Goal: Task Accomplishment & Management: Use online tool/utility

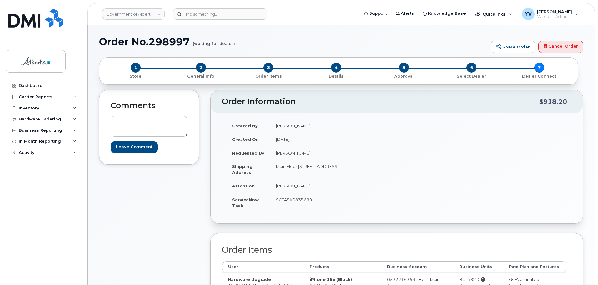
scroll to position [67, 0]
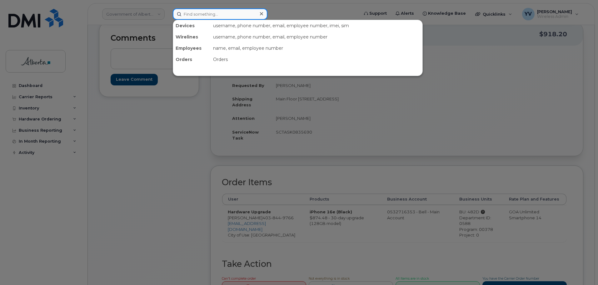
click at [185, 15] on input at bounding box center [220, 13] width 95 height 11
paste input "4038280203"
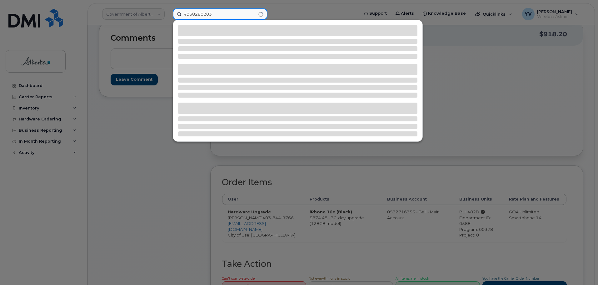
type input "4038280203"
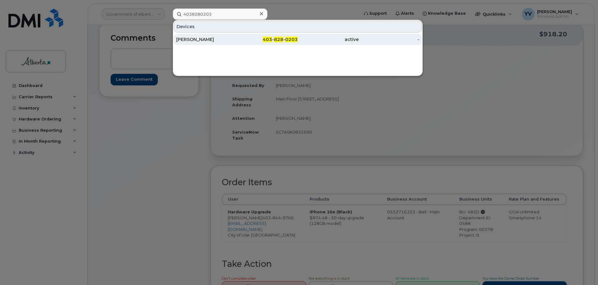
click at [280, 37] on span "828" at bounding box center [278, 40] width 9 height 6
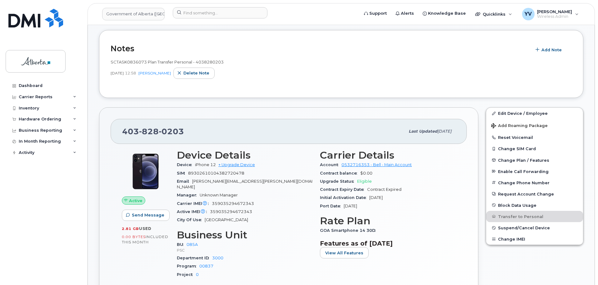
scroll to position [131, 0]
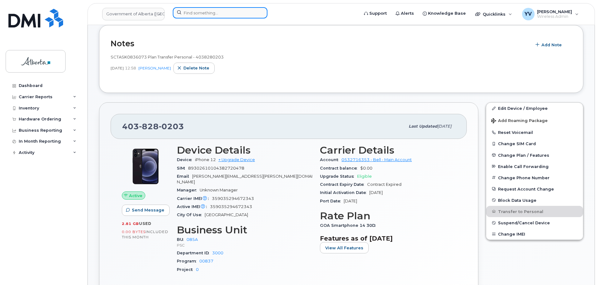
click at [199, 12] on input at bounding box center [220, 12] width 95 height 11
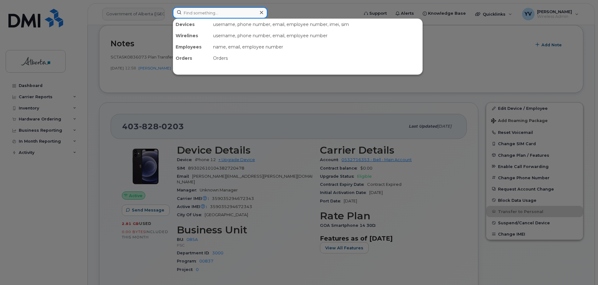
paste input "7809948797"
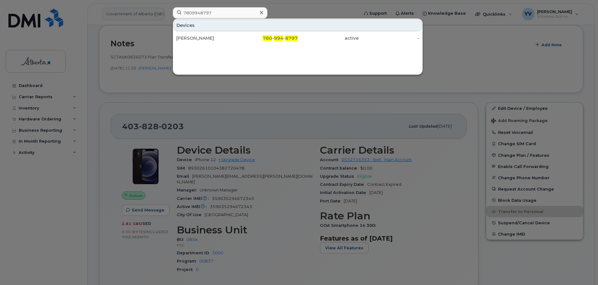
click at [227, 95] on div at bounding box center [299, 142] width 598 height 285
drag, startPoint x: 219, startPoint y: 12, endPoint x: 173, endPoint y: 14, distance: 45.7
click at [173, 14] on input "7809948797" at bounding box center [220, 12] width 95 height 11
paste input "3007083"
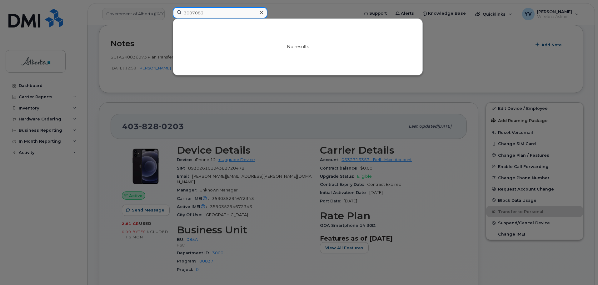
drag, startPoint x: 214, startPoint y: 11, endPoint x: 180, endPoint y: 10, distance: 33.8
click at [180, 10] on input "3007083" at bounding box center [220, 12] width 95 height 11
paste input "5876461025"
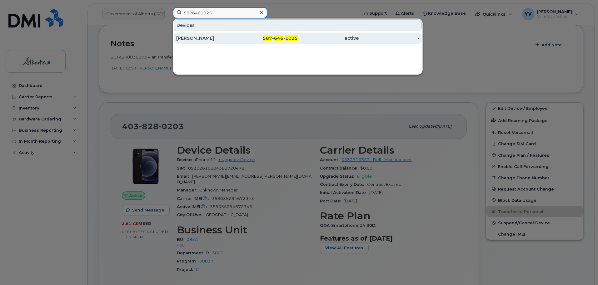
type input "5876461025"
click at [277, 37] on span "646" at bounding box center [278, 38] width 9 height 6
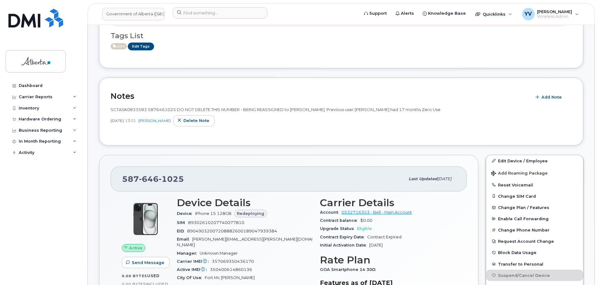
scroll to position [141, 0]
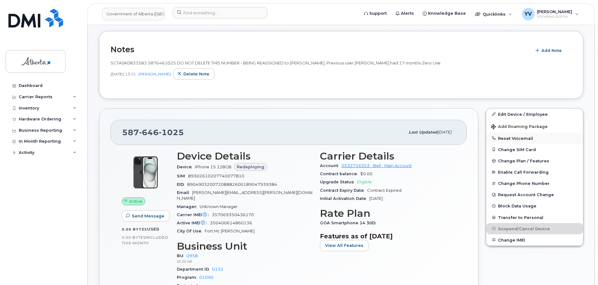
click at [511, 136] on button "Reset Voicemail" at bounding box center [534, 137] width 97 height 11
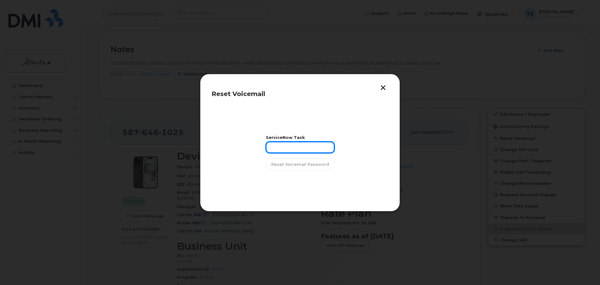
click at [274, 145] on input "text" at bounding box center [300, 146] width 68 height 11
paste input "SCTASK0833583"
type input "SCTASK0833583"
click at [312, 162] on span "Reset Voicemail Password" at bounding box center [300, 164] width 58 height 6
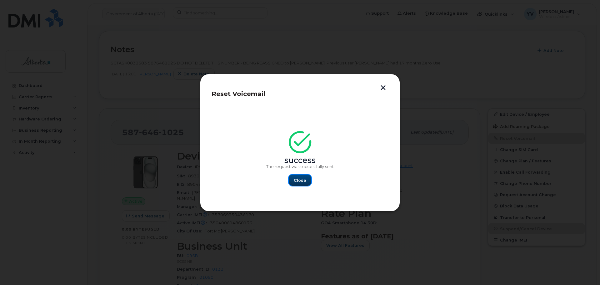
click at [296, 178] on span "Close" at bounding box center [300, 180] width 12 height 6
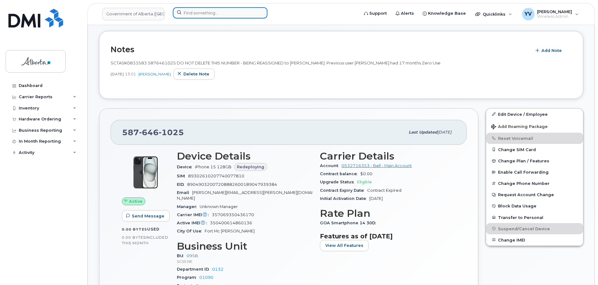
click at [195, 13] on input at bounding box center [220, 12] width 95 height 11
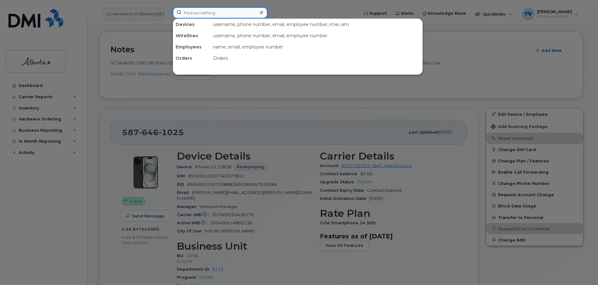
paste input "3007116"
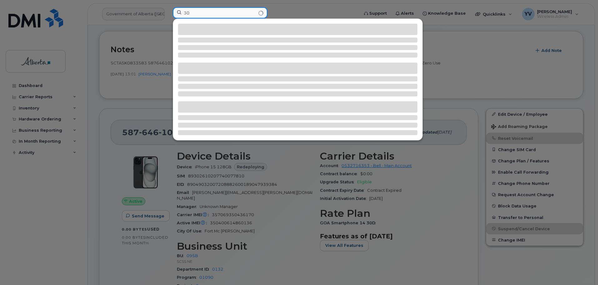
type input "3"
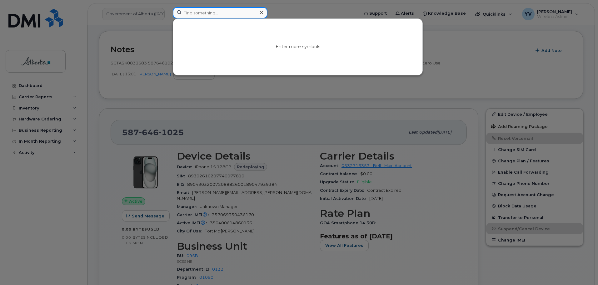
paste input "5873982140"
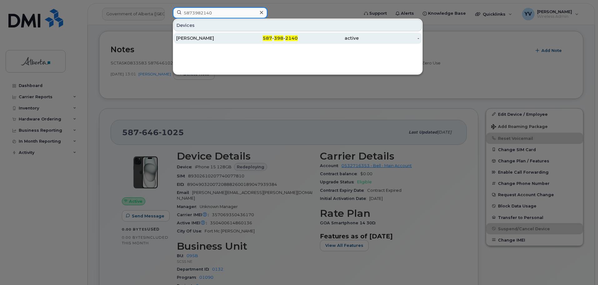
type input "5873982140"
click at [283, 38] on span "398" at bounding box center [278, 38] width 9 height 6
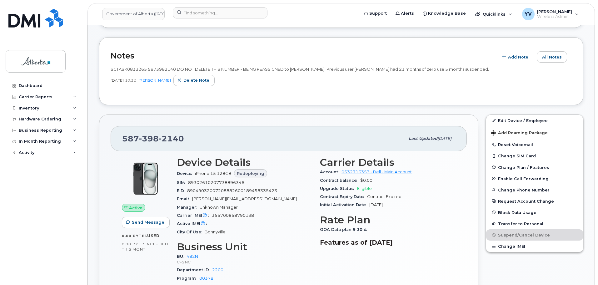
scroll to position [89, 0]
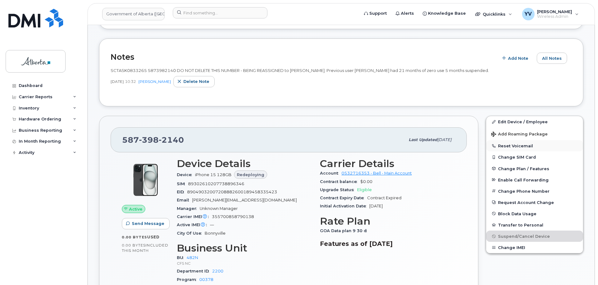
click at [516, 143] on button "Reset Voicemail" at bounding box center [534, 145] width 97 height 11
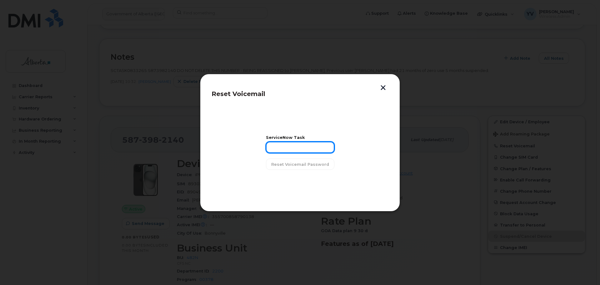
click at [274, 147] on input "text" at bounding box center [300, 146] width 68 height 11
paste input "SCTASK0833265"
type input "SCTASK0833265"
click at [308, 164] on span "Reset Voicemail Password" at bounding box center [300, 164] width 58 height 6
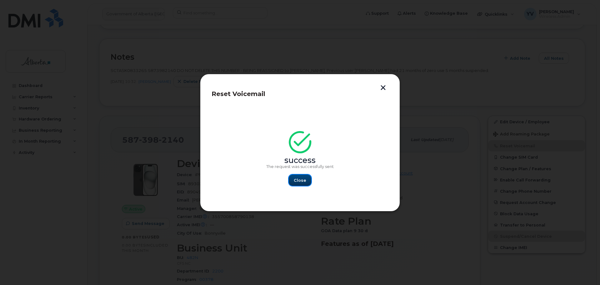
click at [305, 181] on span "Close" at bounding box center [300, 180] width 12 height 6
